Goal: Task Accomplishment & Management: Manage account settings

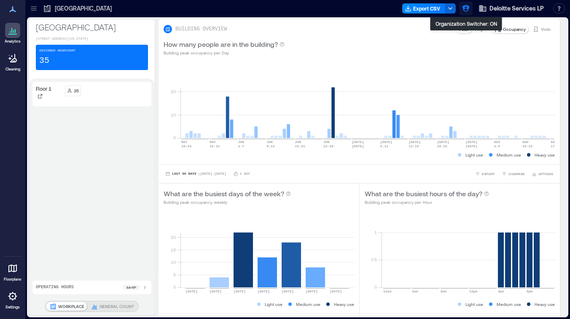
click at [462, 11] on icon "button" at bounding box center [466, 8] width 8 height 8
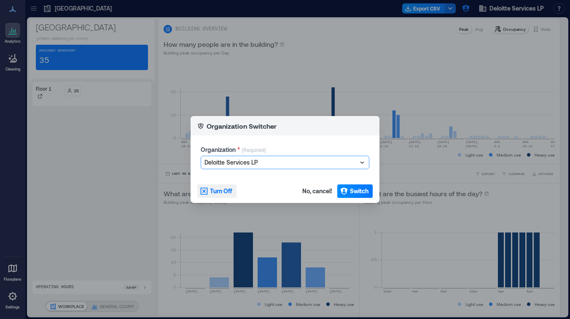
click at [220, 192] on span "Turn Off" at bounding box center [221, 191] width 22 height 8
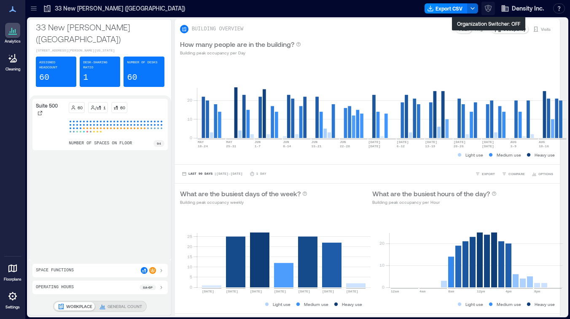
click at [487, 5] on icon "button" at bounding box center [488, 8] width 7 height 7
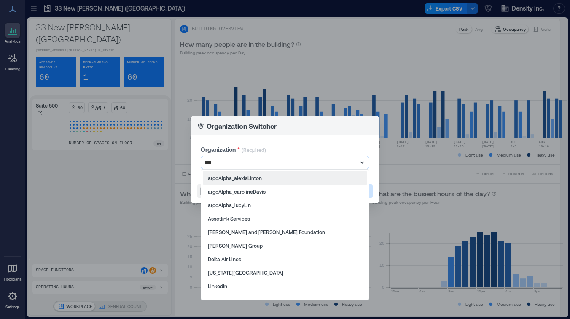
type input "****"
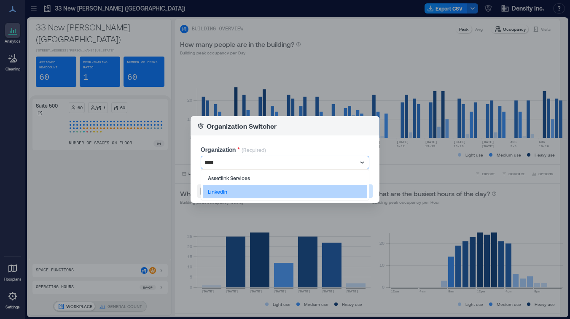
click at [228, 193] on div "LinkedIn" at bounding box center [285, 192] width 165 height 14
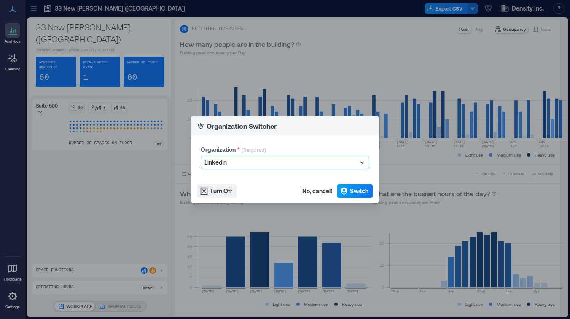
click at [362, 189] on span "Switch" at bounding box center [359, 191] width 19 height 8
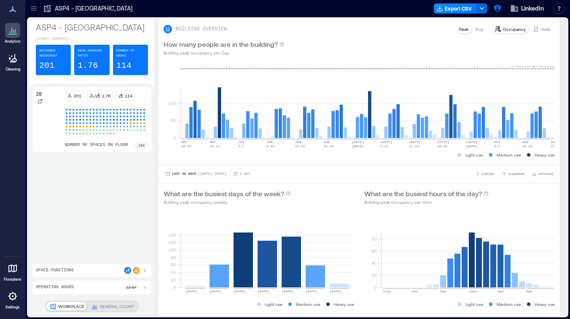
click at [38, 5] on div at bounding box center [34, 9] width 14 height 14
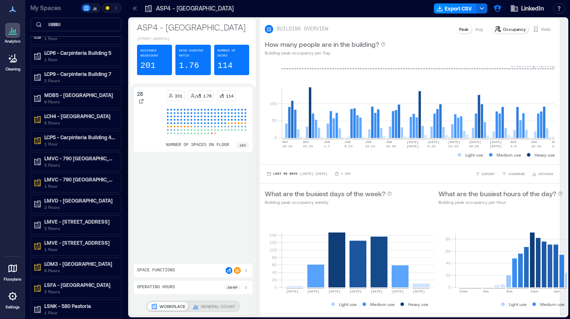
scroll to position [193, 0]
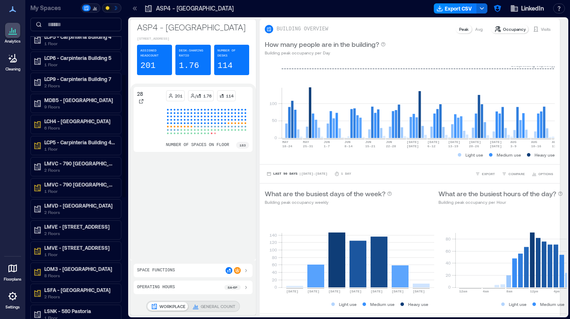
click at [67, 179] on div "LMVC - 790 Middlefield B2 1 Floor" at bounding box center [75, 187] width 91 height 19
click at [66, 188] on p "1 Floor" at bounding box center [79, 191] width 71 height 7
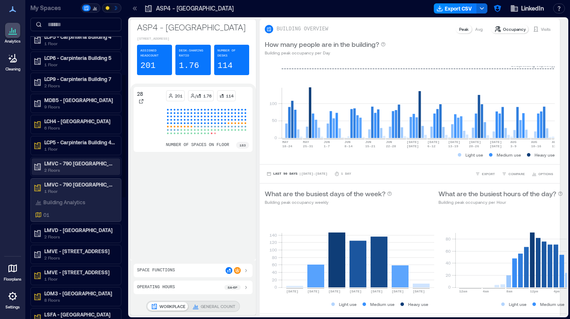
click at [72, 166] on p "LMVC - 790 Middlefield B2" at bounding box center [79, 163] width 71 height 7
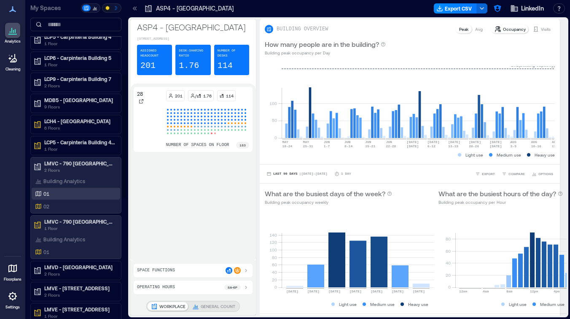
click at [69, 197] on div "01" at bounding box center [74, 193] width 82 height 8
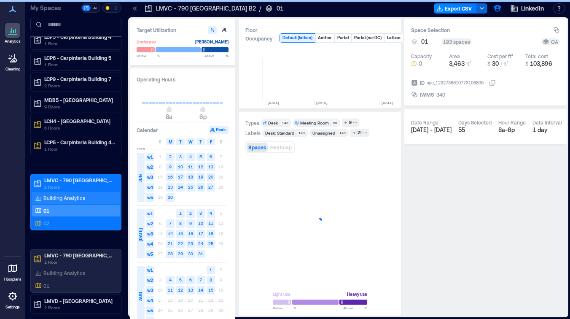
scroll to position [0, 1352]
click at [11, 297] on icon at bounding box center [13, 296] width 10 height 10
click at [11, 281] on p "Floorplans" at bounding box center [13, 279] width 18 height 5
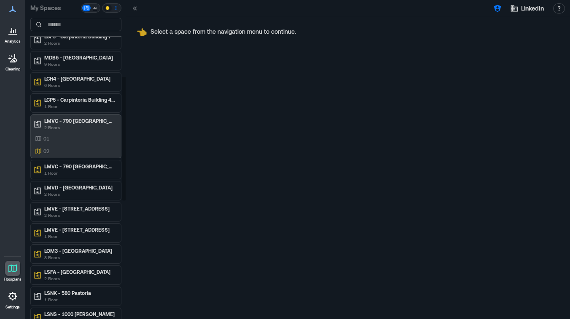
scroll to position [203, 0]
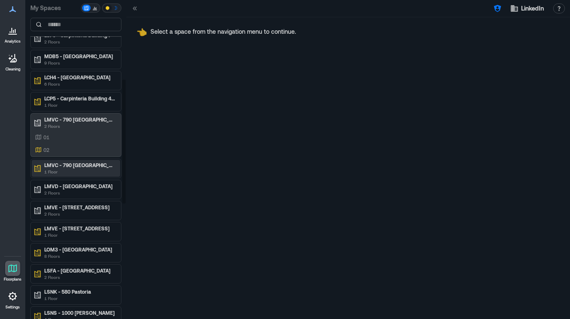
click at [76, 166] on p "LMVC - 790 Middlefield B2" at bounding box center [79, 165] width 71 height 7
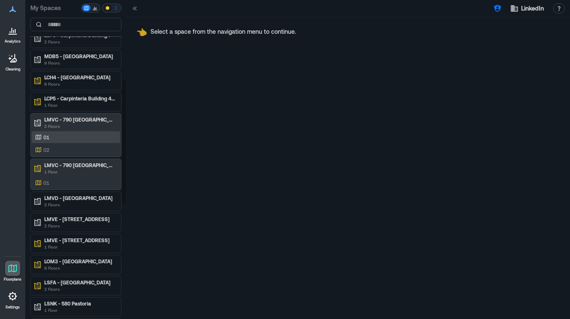
click at [73, 136] on div "01" at bounding box center [74, 137] width 82 height 8
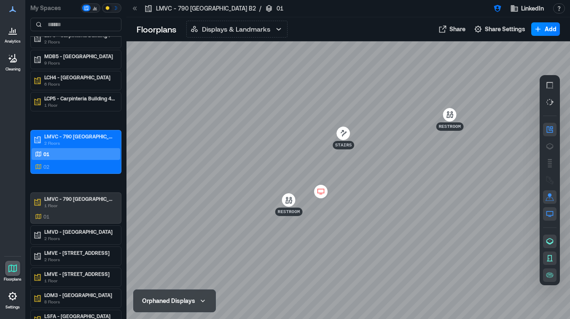
click at [322, 192] on icon at bounding box center [321, 191] width 10 height 8
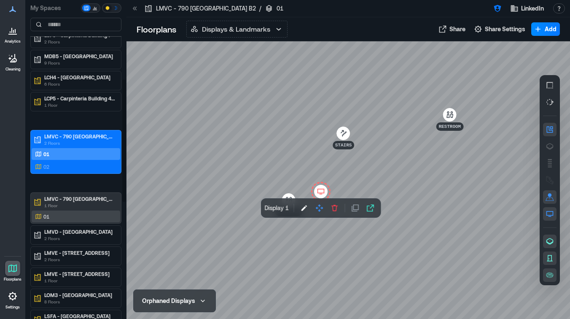
click at [70, 216] on div "01" at bounding box center [74, 216] width 82 height 8
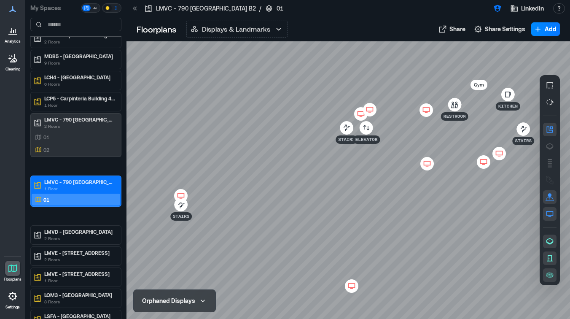
click at [373, 107] on icon at bounding box center [370, 109] width 10 height 8
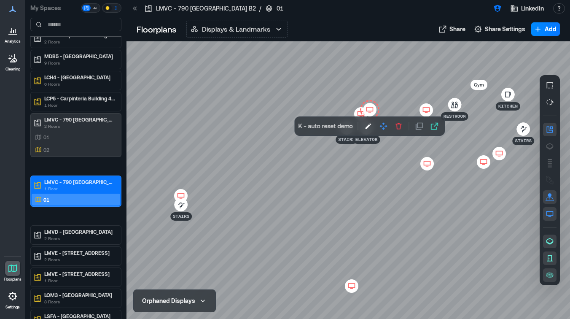
click at [341, 68] on div at bounding box center [349, 180] width 444 height 278
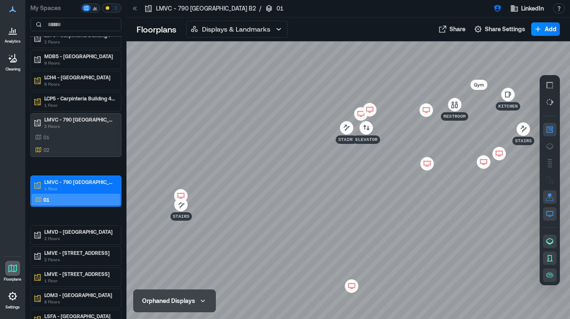
click at [361, 114] on icon at bounding box center [361, 114] width 10 height 8
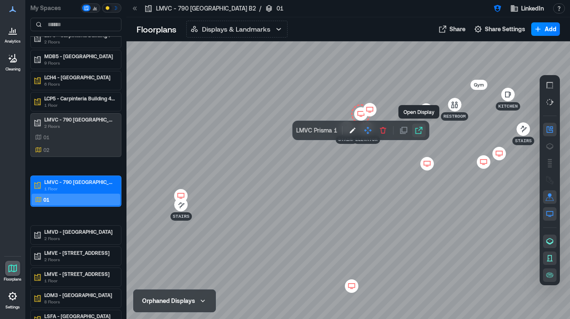
click at [419, 133] on icon "button" at bounding box center [419, 130] width 7 height 7
click at [222, 94] on div at bounding box center [349, 180] width 444 height 278
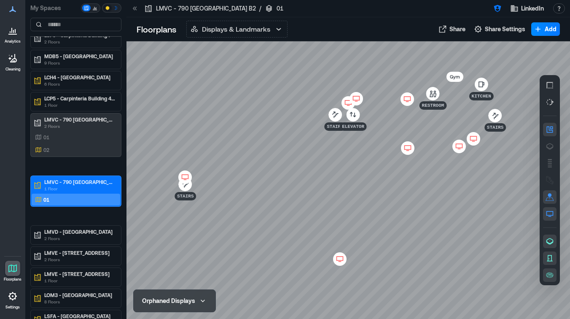
drag, startPoint x: 262, startPoint y: 89, endPoint x: 259, endPoint y: 81, distance: 8.7
click at [259, 81] on div at bounding box center [349, 180] width 444 height 278
click at [339, 261] on icon at bounding box center [340, 259] width 10 height 8
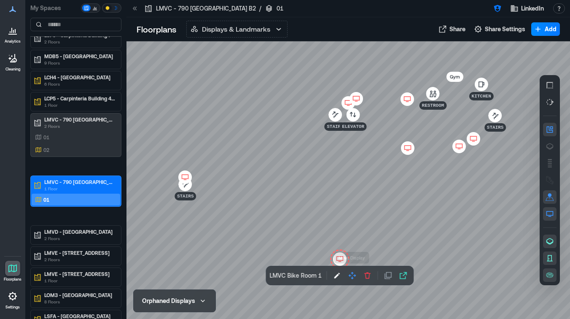
click at [324, 199] on div at bounding box center [349, 180] width 444 height 278
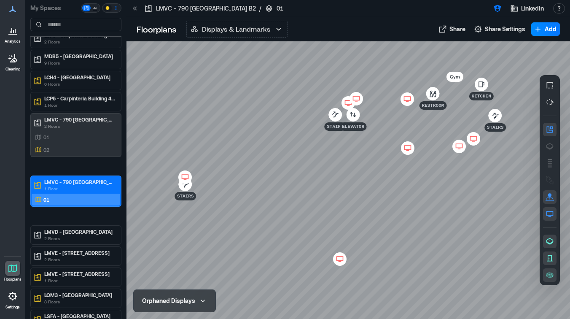
click at [185, 174] on icon at bounding box center [185, 177] width 10 height 8
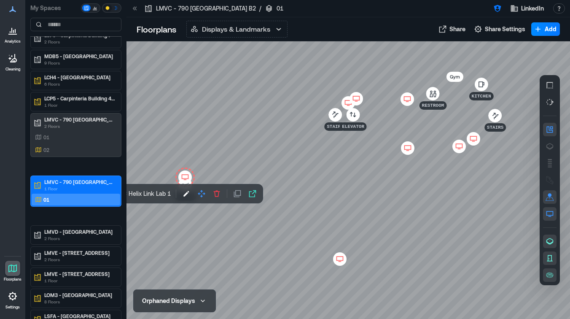
click at [232, 155] on div at bounding box center [349, 180] width 444 height 278
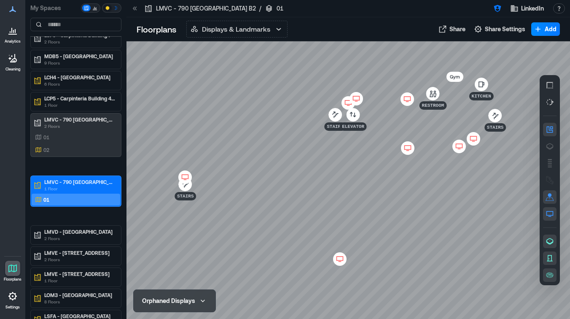
click at [358, 95] on icon at bounding box center [356, 99] width 10 height 8
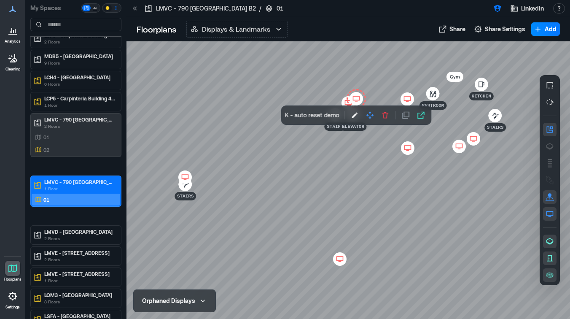
click at [405, 97] on icon at bounding box center [408, 99] width 10 height 8
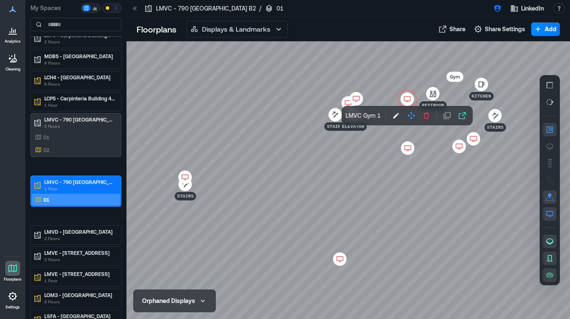
click at [407, 151] on icon at bounding box center [408, 148] width 10 height 8
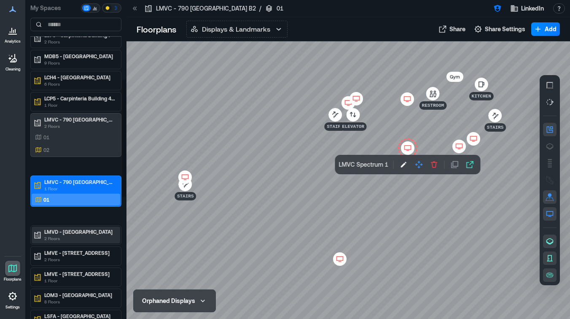
click at [76, 235] on p "2 Floors" at bounding box center [79, 238] width 71 height 7
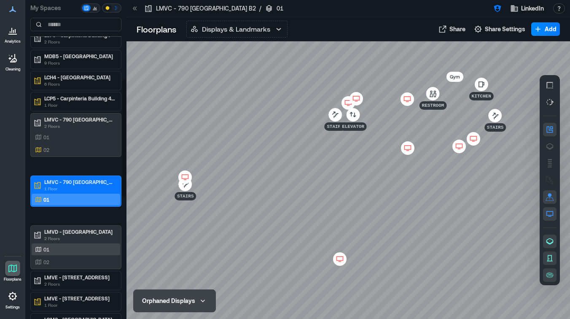
click at [64, 254] on div "01" at bounding box center [76, 249] width 89 height 12
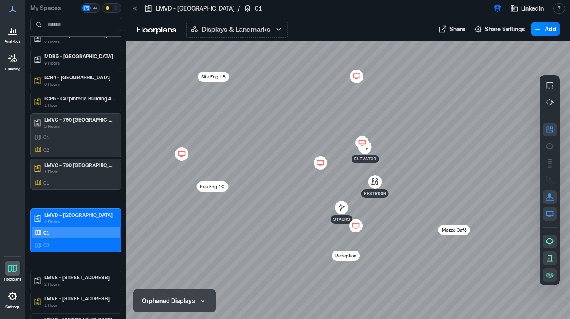
click at [359, 77] on icon at bounding box center [357, 76] width 10 height 8
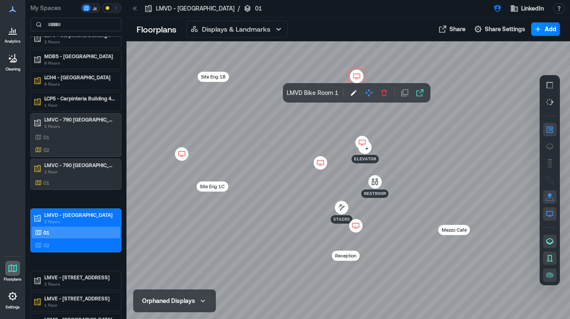
click at [317, 160] on icon at bounding box center [320, 162] width 7 height 5
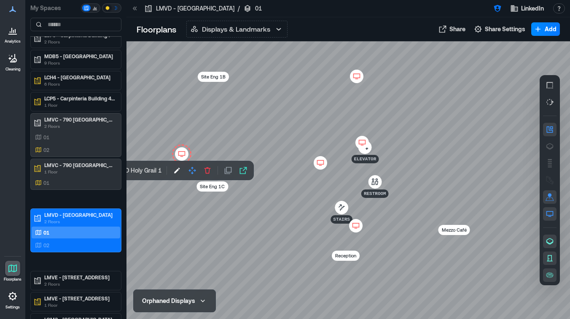
click at [395, 107] on div at bounding box center [349, 180] width 444 height 278
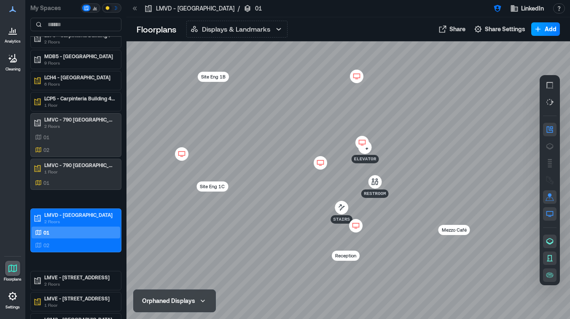
click at [544, 30] on button "Add" at bounding box center [546, 29] width 29 height 14
click at [525, 46] on button "Add a Display" at bounding box center [533, 48] width 49 height 14
click at [355, 123] on div at bounding box center [349, 180] width 444 height 278
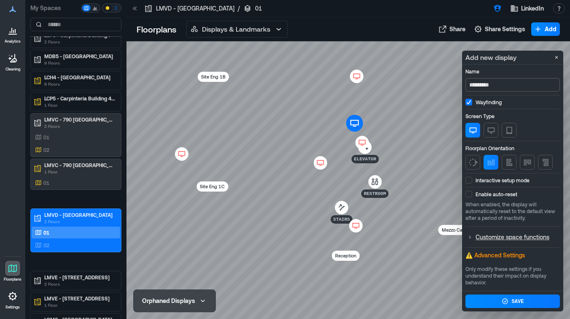
click at [499, 81] on input "*********" at bounding box center [513, 85] width 95 height 14
click at [492, 86] on input "***" at bounding box center [513, 85] width 95 height 14
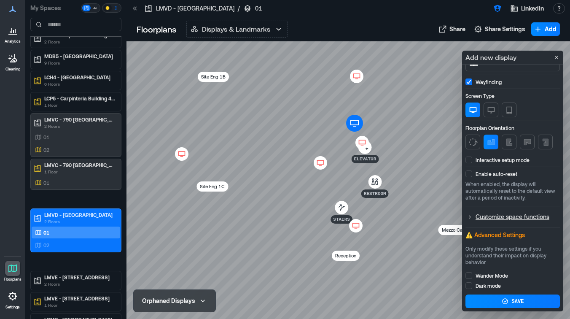
scroll to position [36, 0]
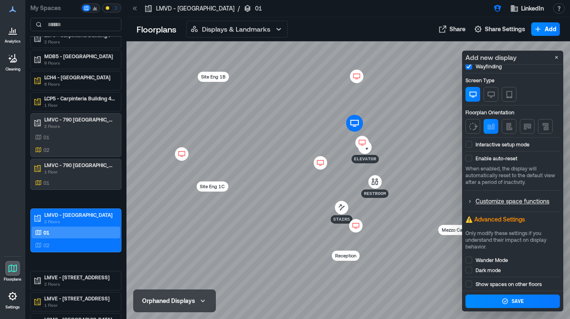
type input "****"
click at [473, 285] on label "Show spaces on other floors" at bounding box center [513, 284] width 95 height 7
click at [490, 299] on button "Save" at bounding box center [513, 302] width 95 height 14
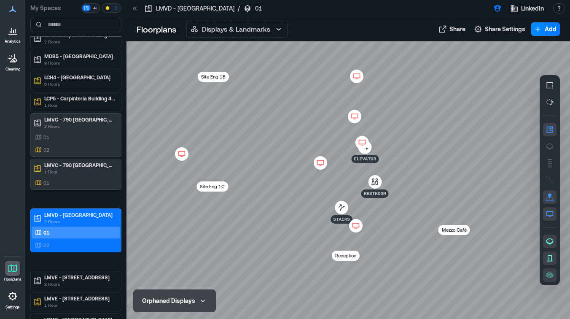
scroll to position [0, 0]
click at [353, 115] on icon at bounding box center [355, 116] width 10 height 8
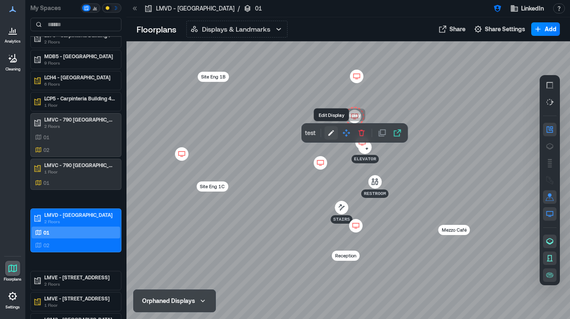
click at [333, 132] on icon "button" at bounding box center [331, 133] width 8 height 8
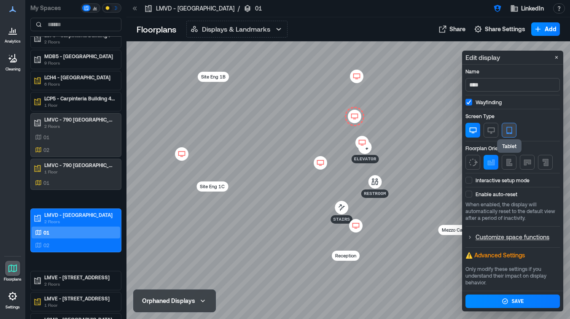
click at [504, 132] on button "button" at bounding box center [509, 130] width 15 height 15
click at [508, 298] on icon "button" at bounding box center [505, 301] width 7 height 7
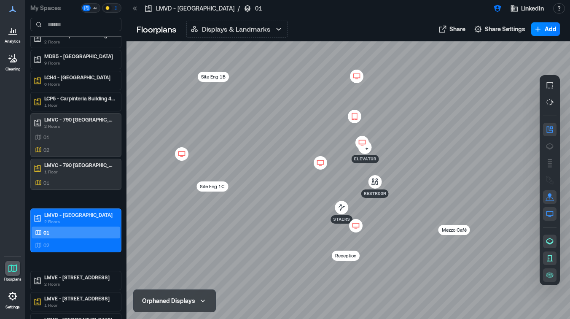
click at [354, 117] on icon at bounding box center [355, 116] width 10 height 8
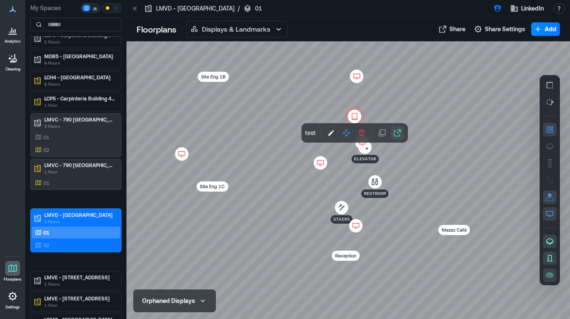
click at [399, 135] on icon "button" at bounding box center [397, 133] width 7 height 7
click at [326, 135] on button "button" at bounding box center [332, 133] width 14 height 14
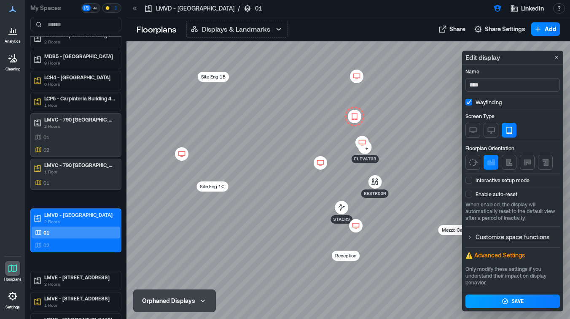
click at [470, 177] on span at bounding box center [469, 180] width 7 height 7
click at [497, 303] on button "Save" at bounding box center [513, 302] width 95 height 14
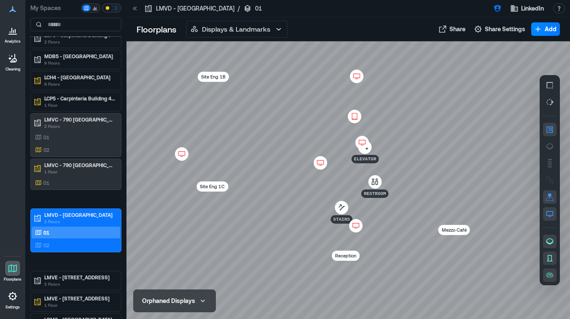
click at [357, 118] on icon at bounding box center [355, 116] width 10 height 8
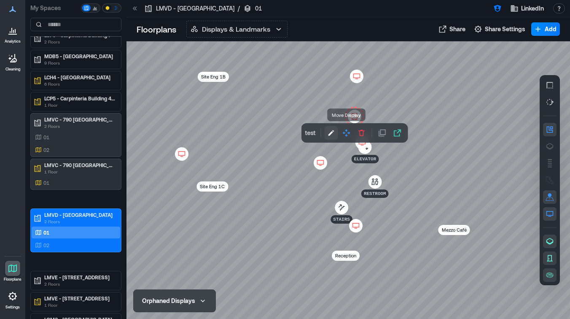
click at [335, 133] on icon "button" at bounding box center [331, 133] width 8 height 8
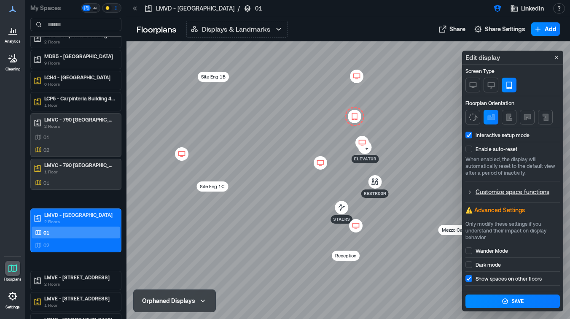
scroll to position [61, 0]
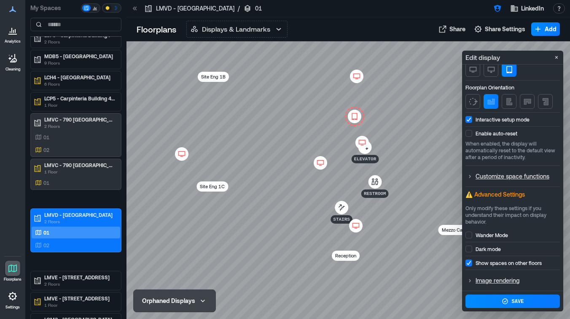
click at [484, 262] on p "Show spaces on other floors" at bounding box center [509, 262] width 66 height 7
click at [492, 236] on p "Wander Mode" at bounding box center [492, 235] width 32 height 7
click at [495, 305] on button "Save" at bounding box center [513, 302] width 95 height 14
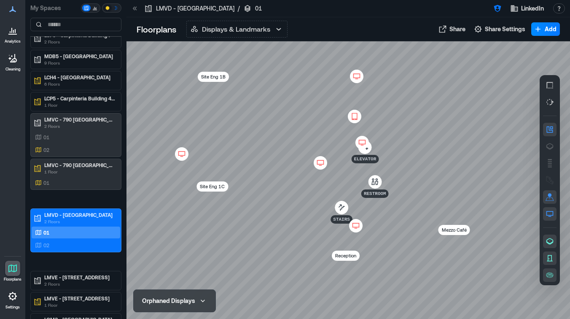
scroll to position [0, 0]
click at [383, 12] on div at bounding box center [376, 9] width 216 height 14
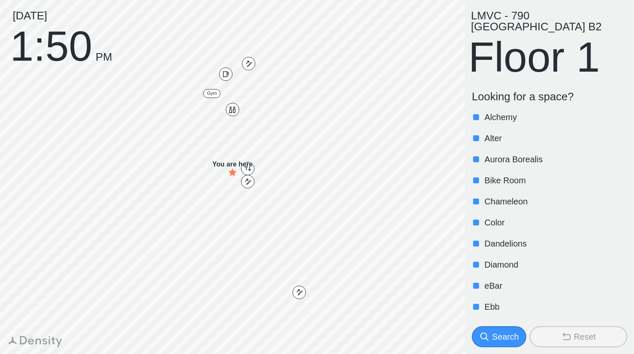
click at [497, 334] on div "Search" at bounding box center [505, 337] width 27 height 12
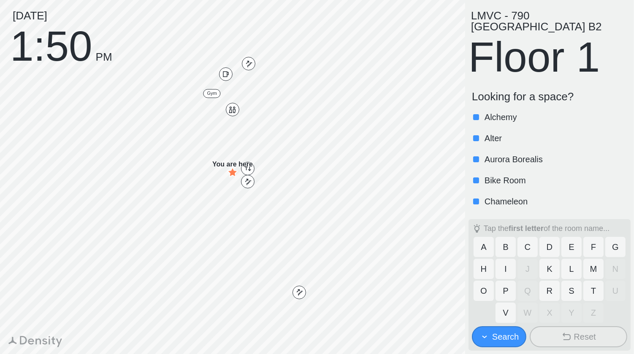
click at [489, 249] on button "A" at bounding box center [483, 247] width 20 height 20
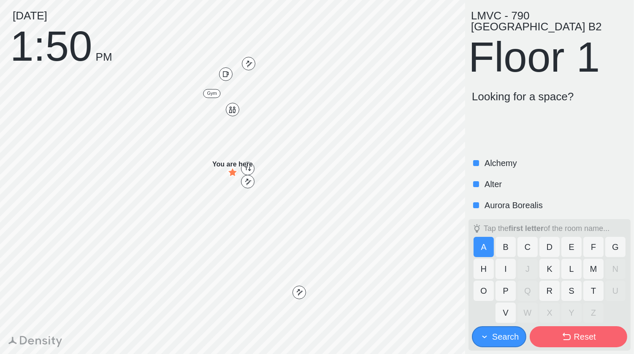
click at [515, 248] on button "B" at bounding box center [505, 247] width 20 height 20
click at [533, 248] on button "C" at bounding box center [527, 247] width 20 height 20
click at [556, 248] on button "D" at bounding box center [549, 247] width 20 height 20
click at [573, 248] on button "E" at bounding box center [571, 247] width 20 height 20
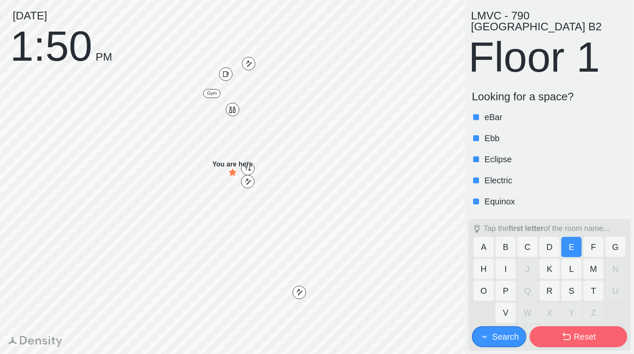
click at [587, 249] on button "F" at bounding box center [593, 247] width 20 height 20
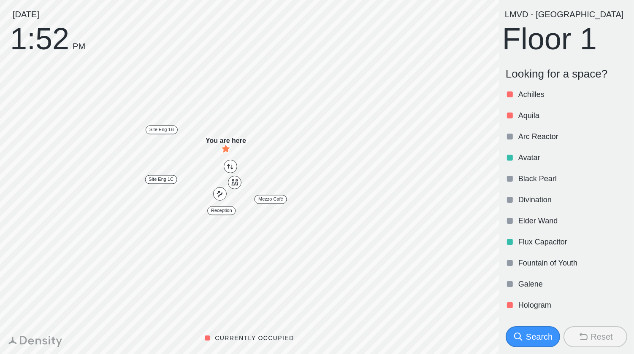
click at [529, 341] on div "Search" at bounding box center [539, 337] width 27 height 12
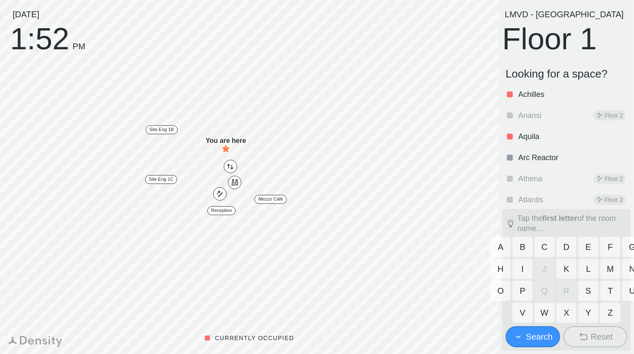
click at [535, 337] on div "Search" at bounding box center [539, 337] width 27 height 12
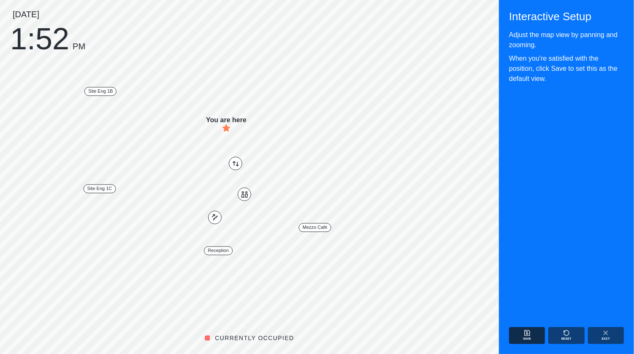
click at [526, 339] on p "Save" at bounding box center [527, 339] width 8 height 5
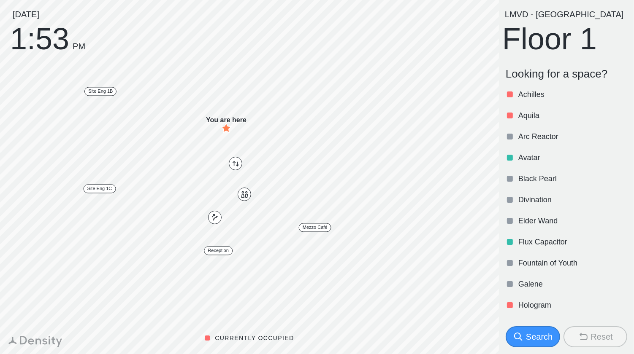
click at [530, 342] on div "Search" at bounding box center [539, 337] width 27 height 12
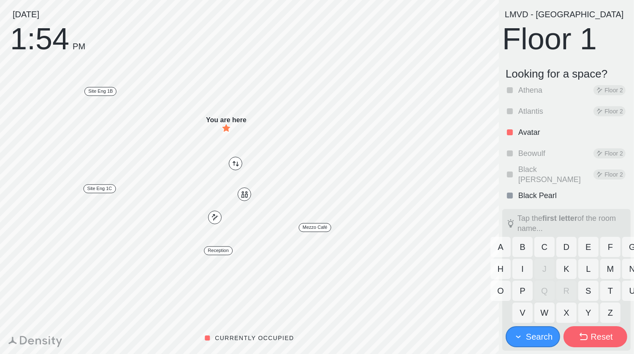
scroll to position [99, 0]
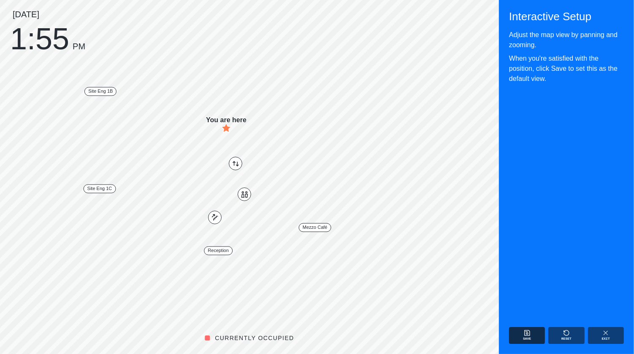
click at [532, 334] on button "Save" at bounding box center [527, 335] width 36 height 17
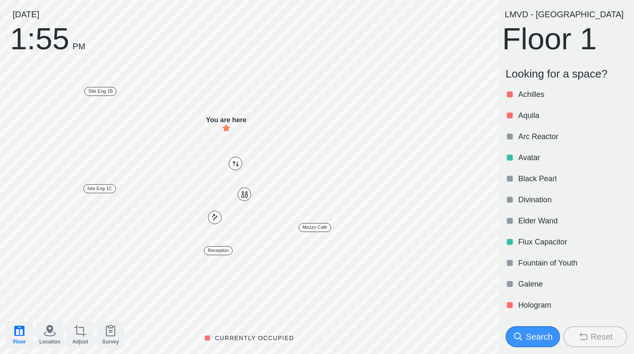
click at [21, 336] on icon "button" at bounding box center [19, 331] width 10 height 10
click at [27, 310] on button "Floor 2" at bounding box center [24, 306] width 33 height 20
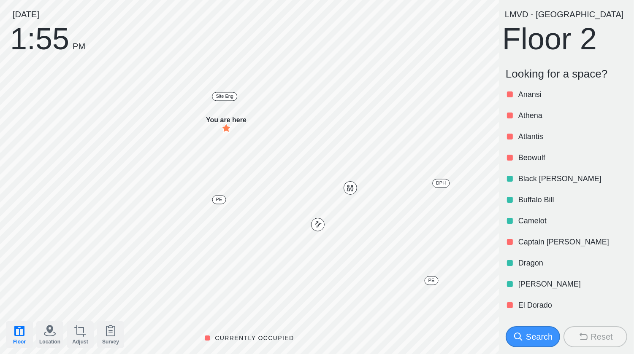
click at [26, 333] on icon "button" at bounding box center [20, 331] width 14 height 14
click at [27, 286] on button "Floor 1" at bounding box center [24, 284] width 33 height 20
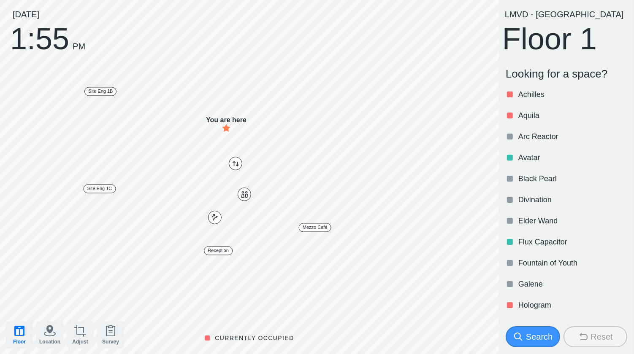
click at [18, 331] on icon "button" at bounding box center [20, 331] width 14 height 14
click at [20, 329] on icon "button" at bounding box center [19, 331] width 10 height 10
click at [51, 327] on icon "button" at bounding box center [50, 330] width 12 height 11
